Goal: Transaction & Acquisition: Subscribe to service/newsletter

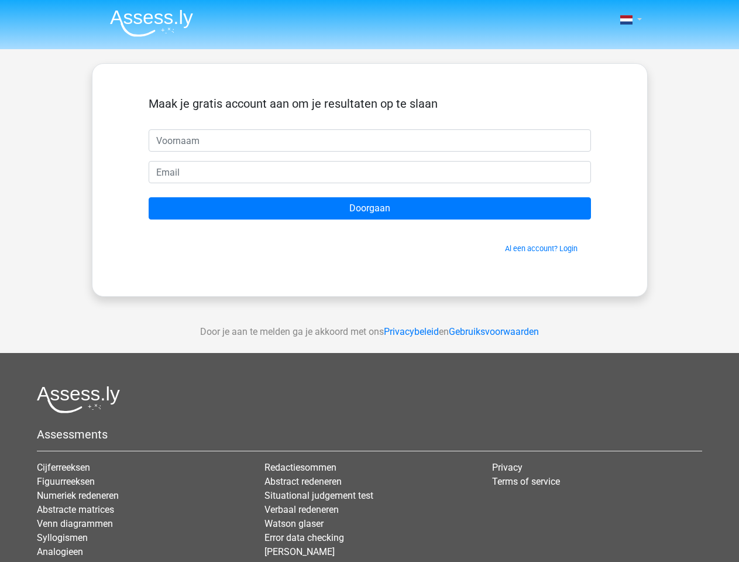
click at [627, 20] on span at bounding box center [626, 19] width 12 height 9
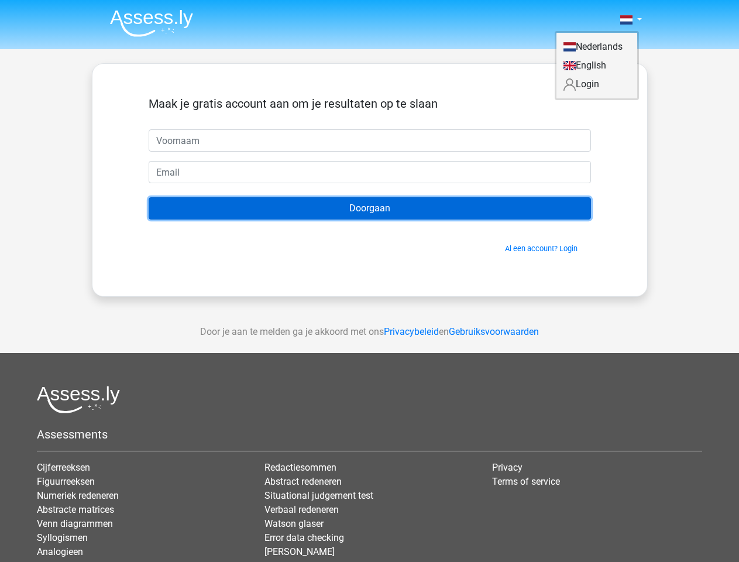
click at [370, 208] on input "Doorgaan" at bounding box center [370, 208] width 442 height 22
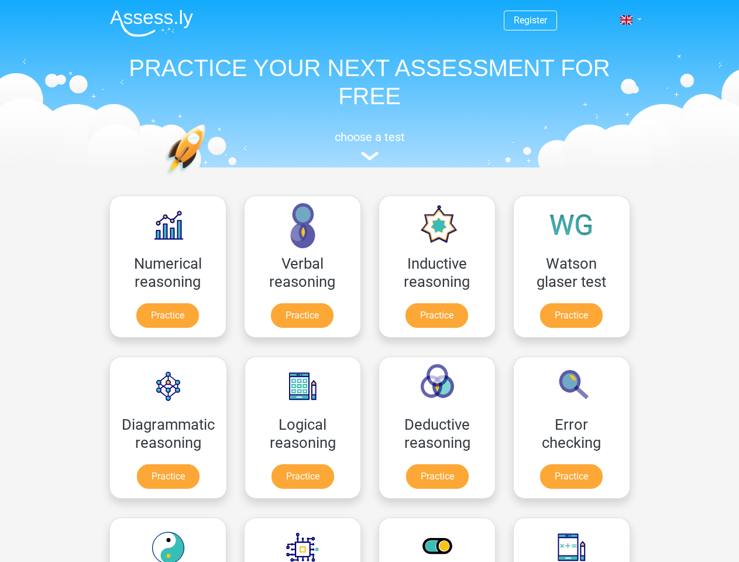
click at [627, 20] on span at bounding box center [626, 19] width 12 height 9
